Goal: Find specific page/section: Find specific page/section

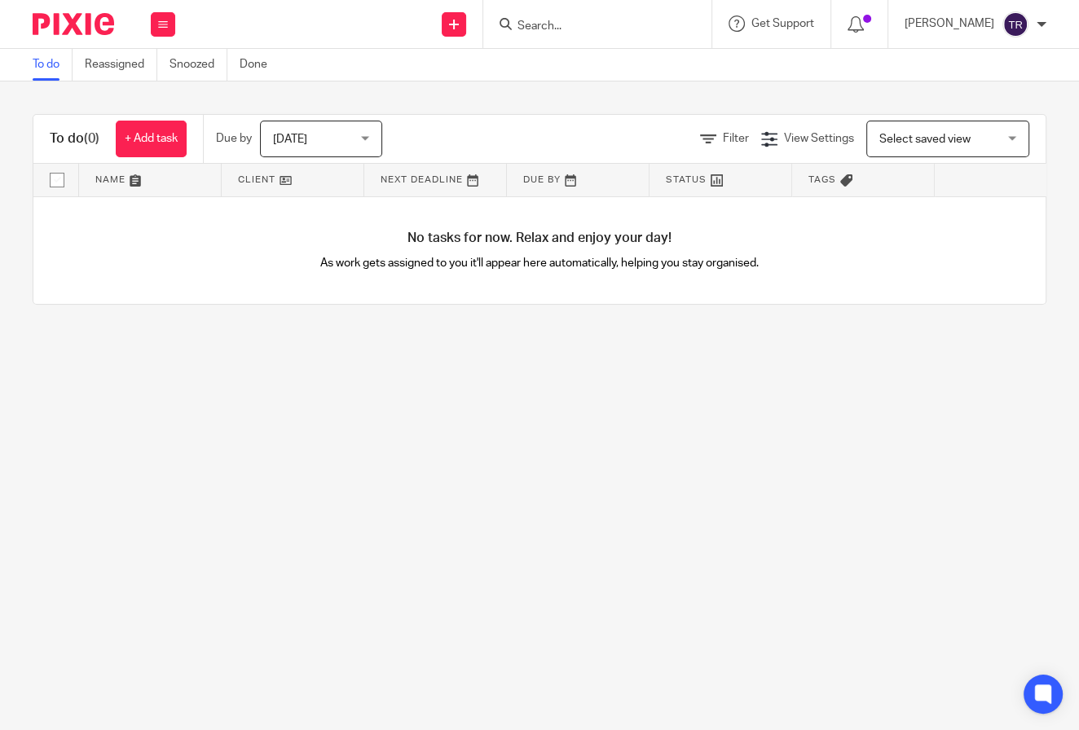
click at [606, 21] on input "Search" at bounding box center [589, 27] width 147 height 15
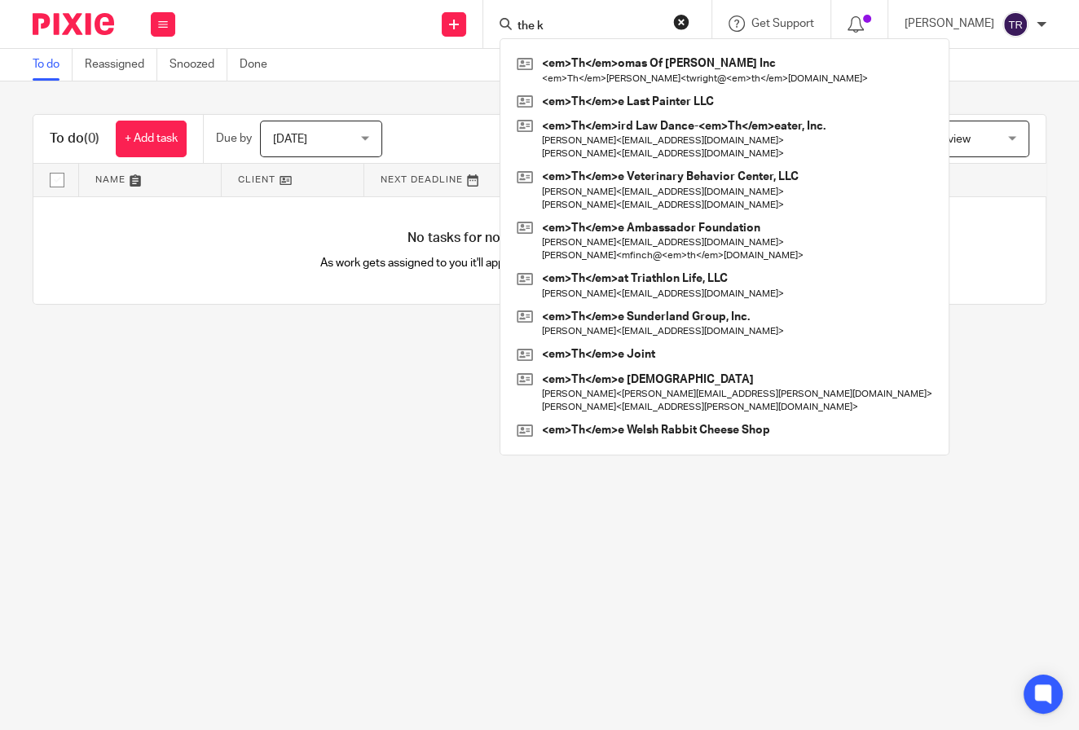
type input "the k"
click button "submit" at bounding box center [0, 0] width 0 height 0
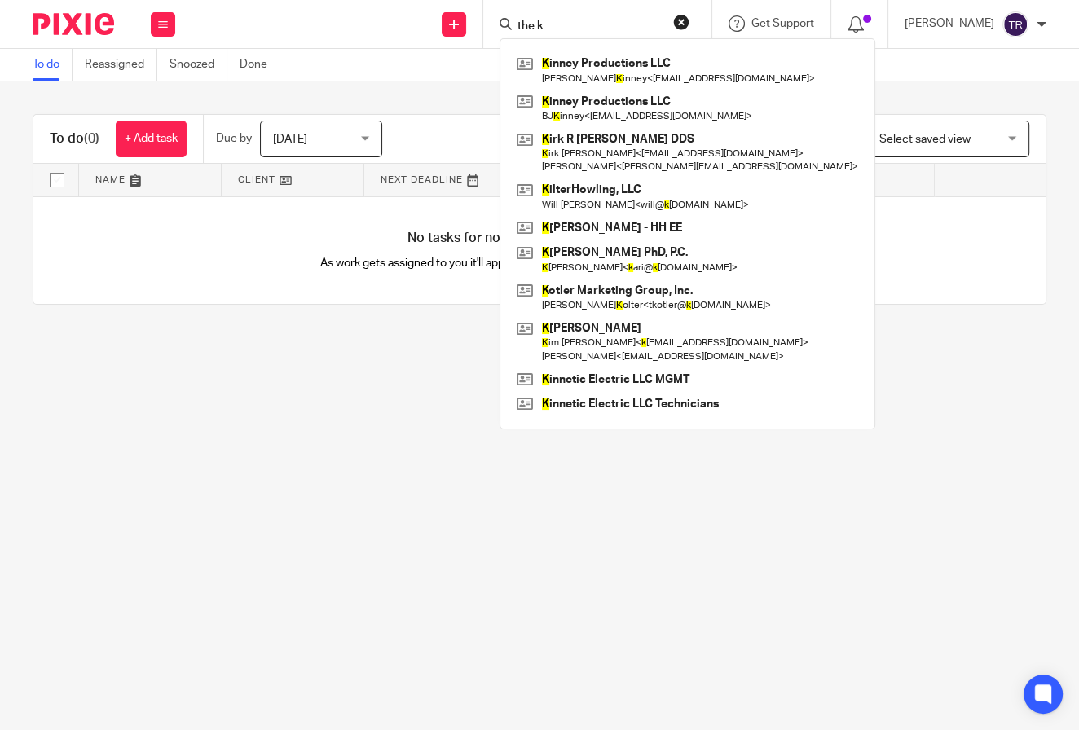
click at [588, 24] on input "the k" at bounding box center [589, 27] width 147 height 15
drag, startPoint x: 590, startPoint y: 15, endPoint x: 512, endPoint y: -1, distance: 79.8
click at [512, 0] on div "Send new email Create task Add client Request signature the [PERSON_NAME] inney…" at bounding box center [636, 24] width 888 height 48
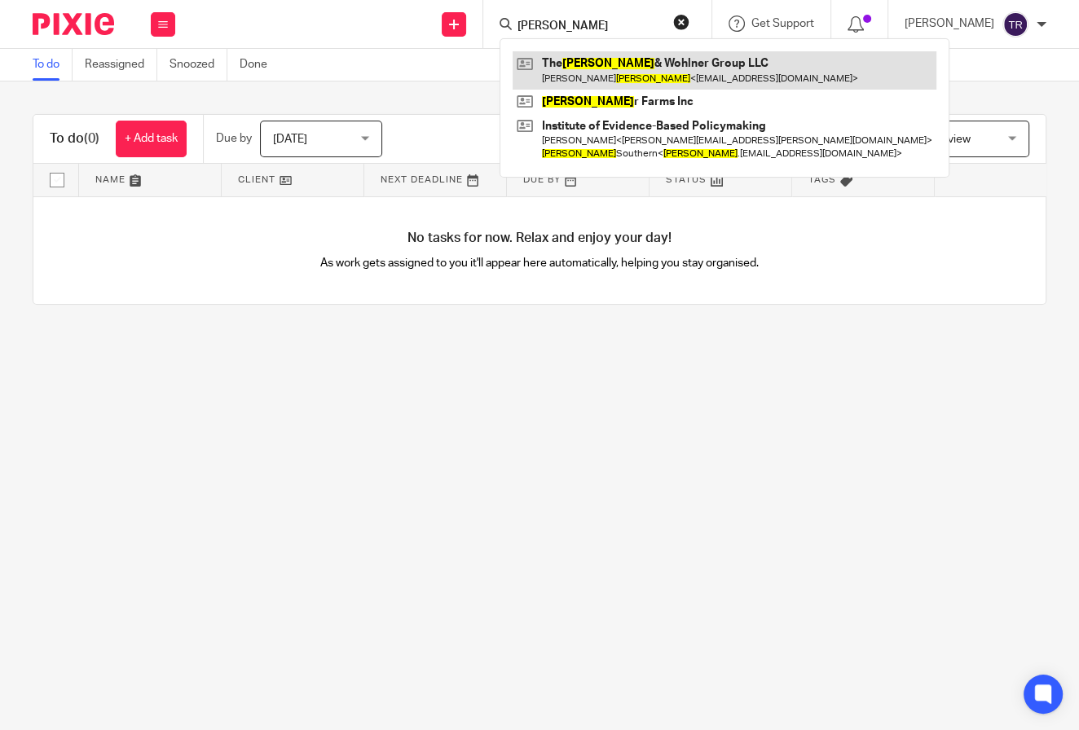
type input "[PERSON_NAME]"
click at [728, 79] on link at bounding box center [725, 69] width 424 height 37
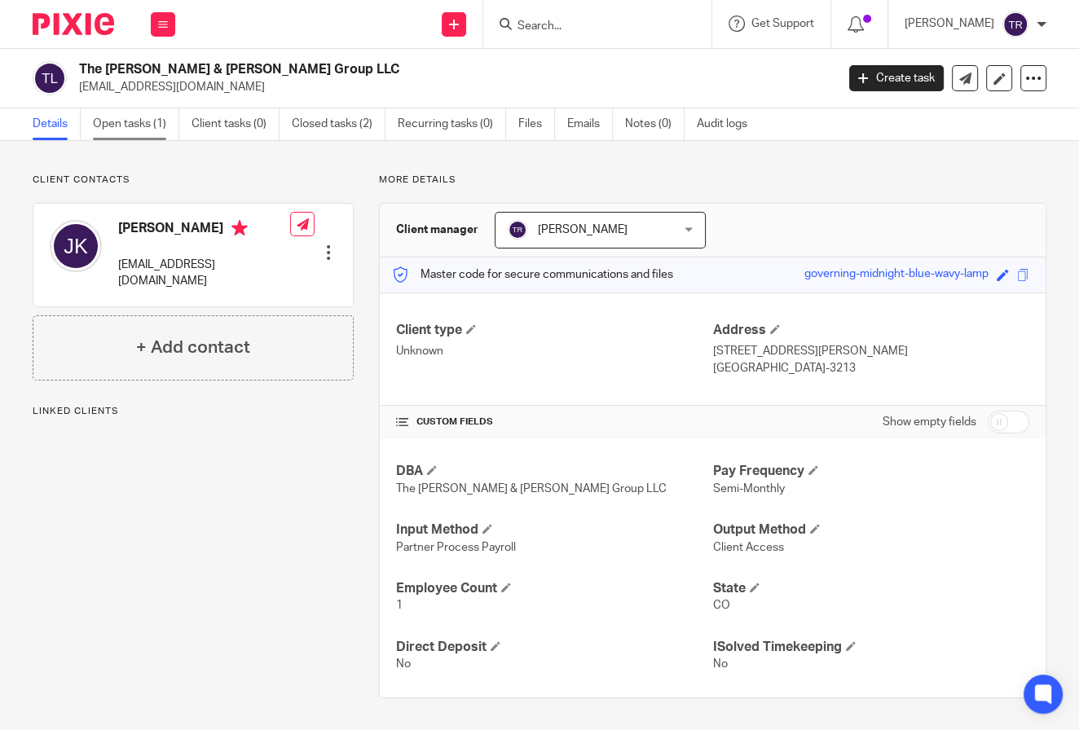
click at [124, 114] on link "Open tasks (1)" at bounding box center [136, 124] width 86 height 32
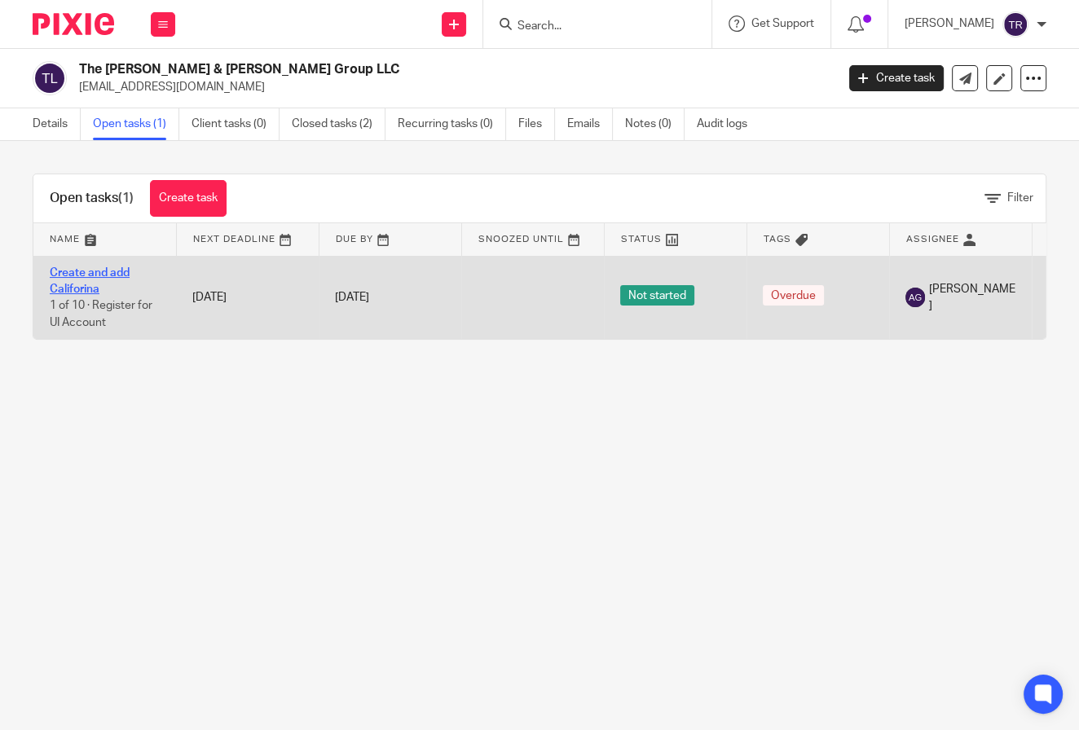
click at [82, 288] on link "Create and add Califorina" at bounding box center [90, 281] width 80 height 28
